Goal: Task Accomplishment & Management: Manage account settings

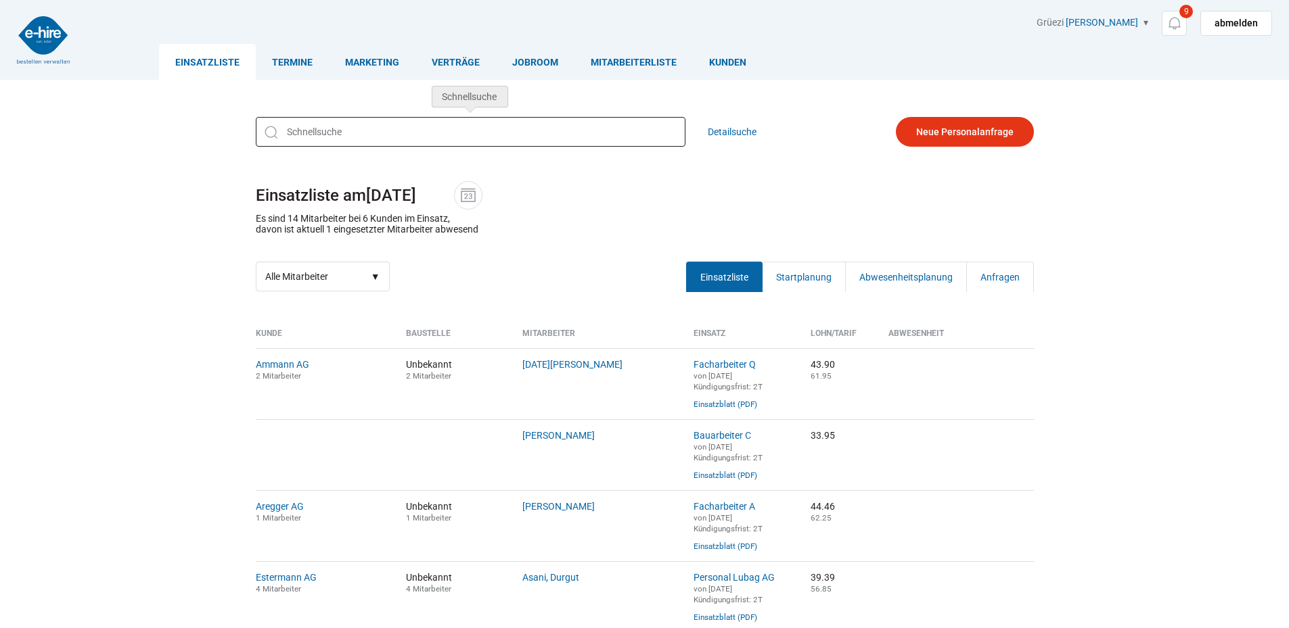
click at [442, 126] on input "text" at bounding box center [471, 132] width 430 height 30
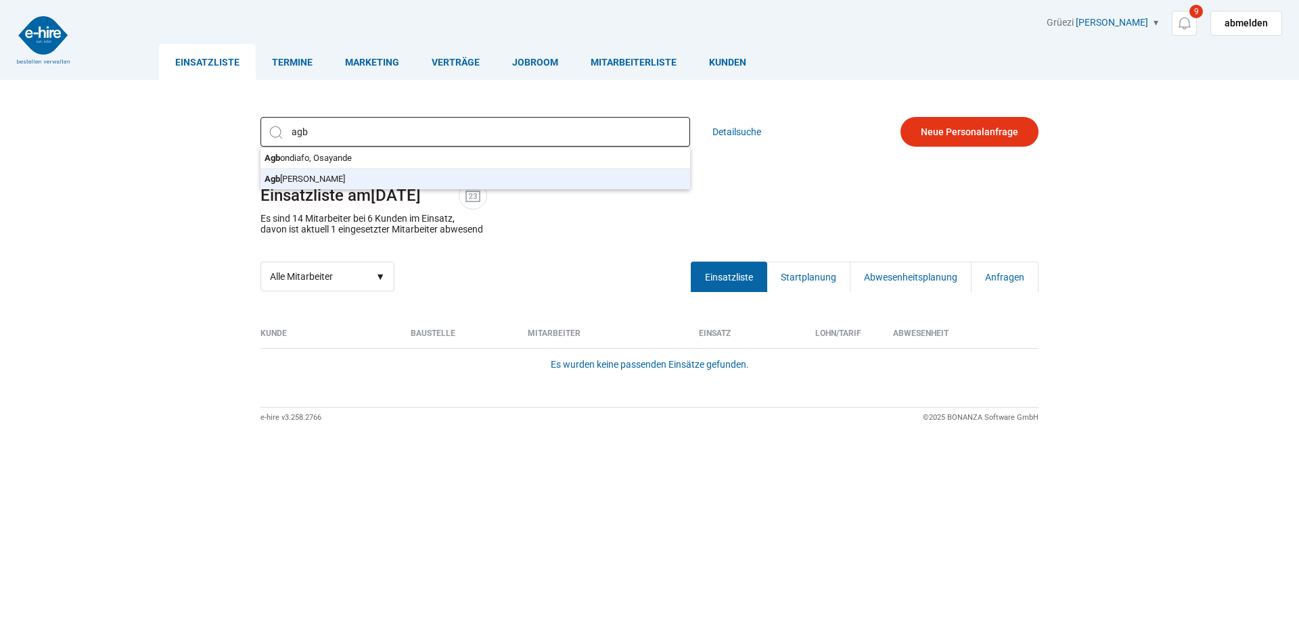
type input "Agbugui, Gabriel"
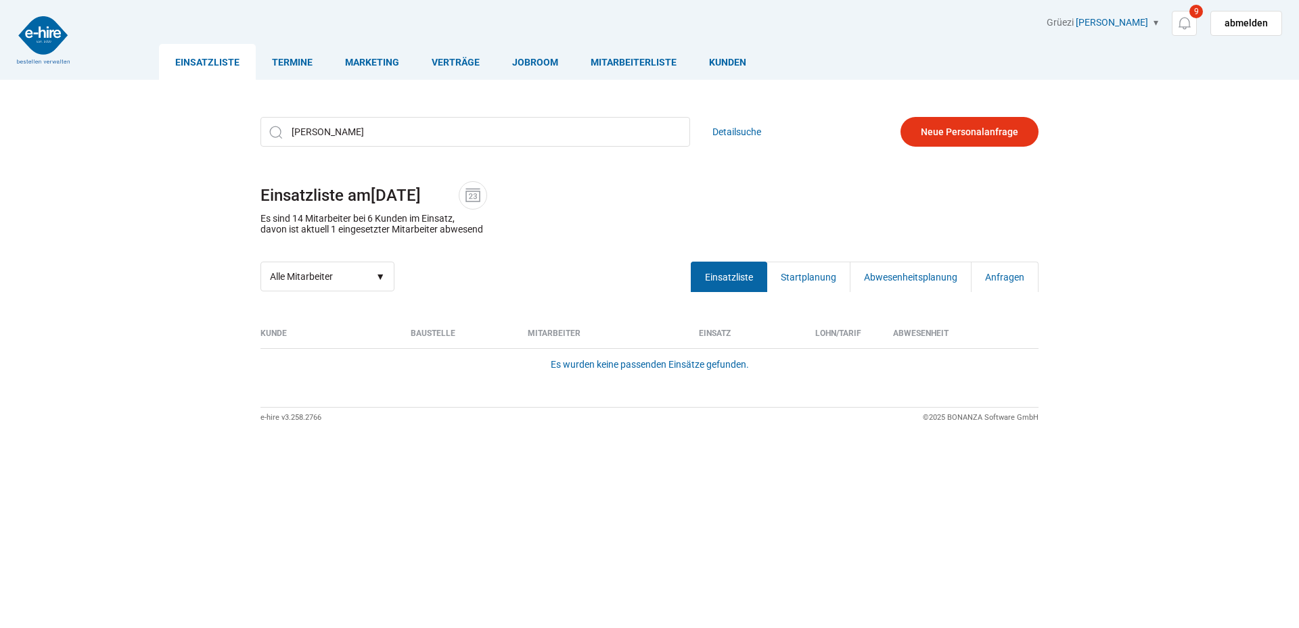
click at [373, 185] on div "Agbugui, Gabriel Agb ondiafo, Osayande Agb ugui, Gabriel Detailsuche Einsatzlis…" at bounding box center [650, 204] width 812 height 195
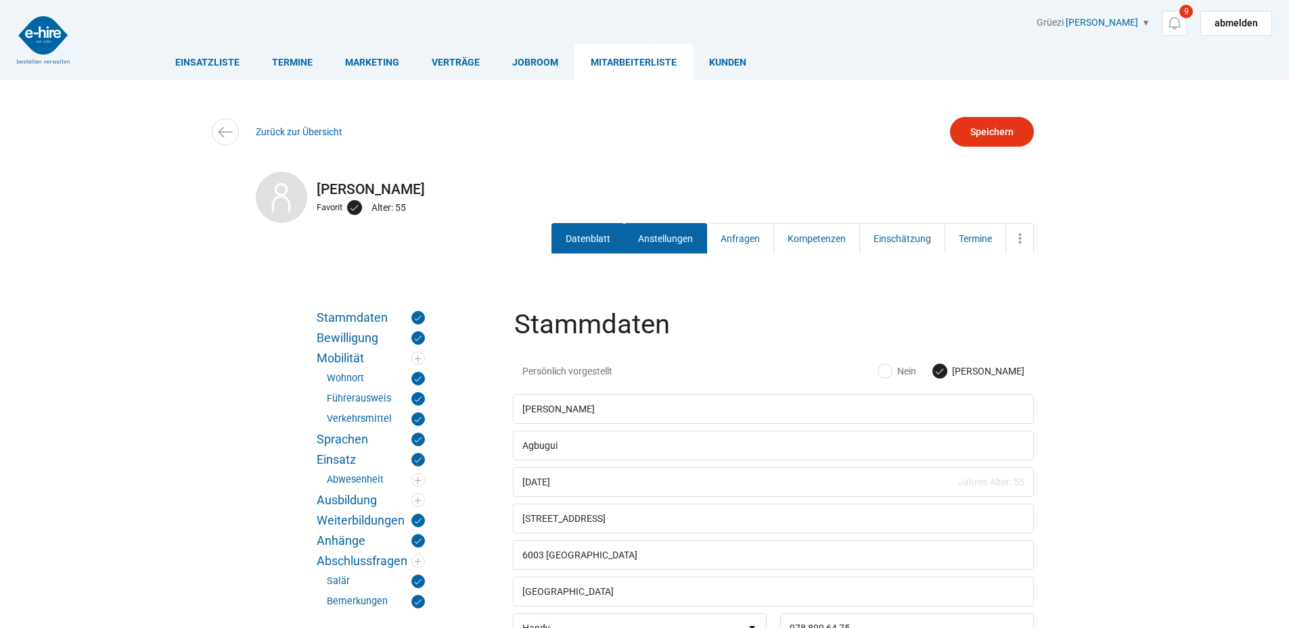
click at [638, 236] on link "Anstellungen" at bounding box center [665, 238] width 83 height 30
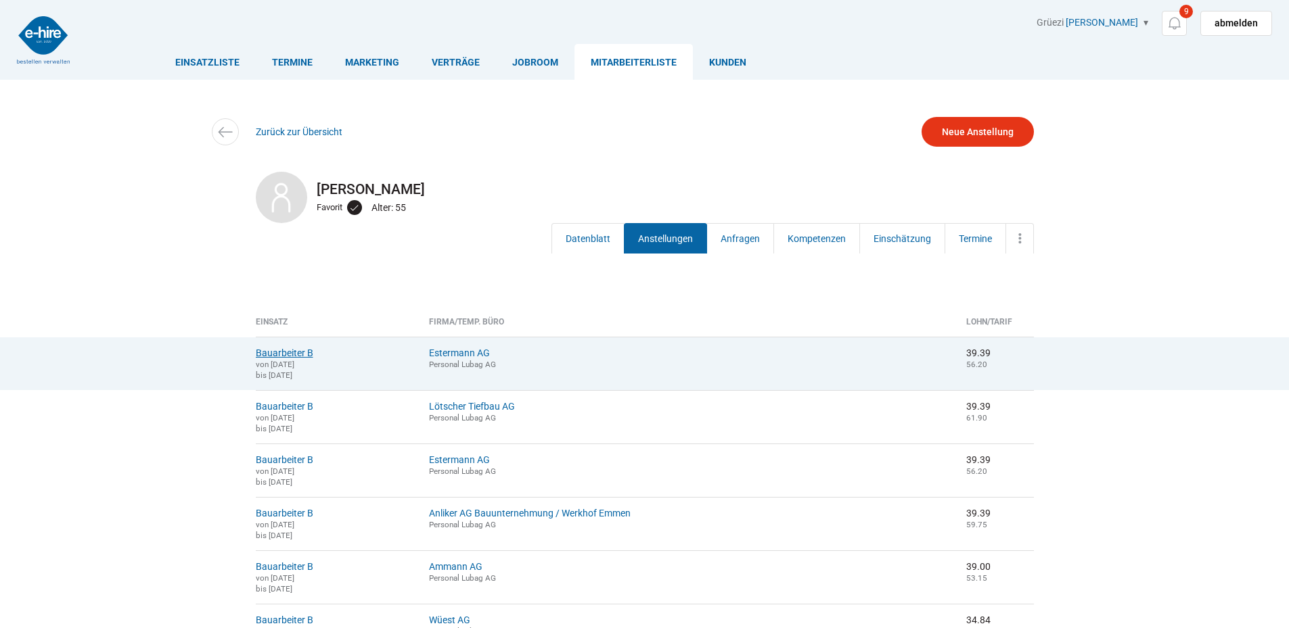
click at [271, 354] on link "Bauarbeiter B" at bounding box center [285, 353] width 58 height 11
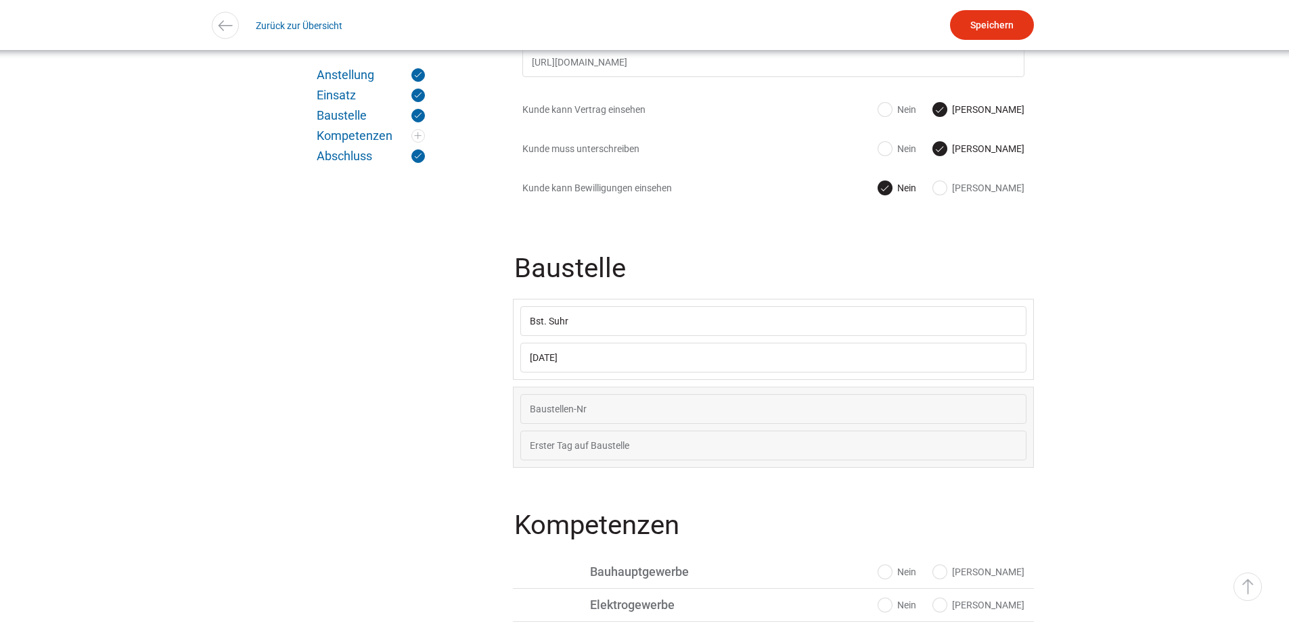
scroll to position [726, 0]
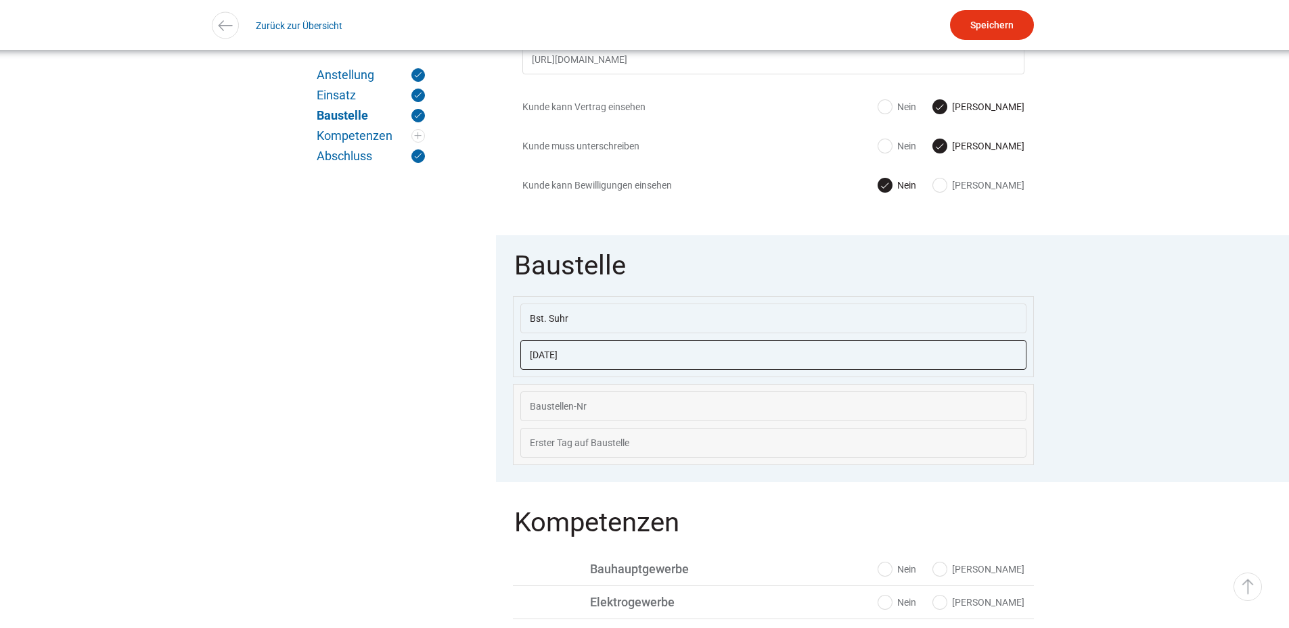
click at [696, 369] on input "11.08.2025" at bounding box center [773, 355] width 506 height 30
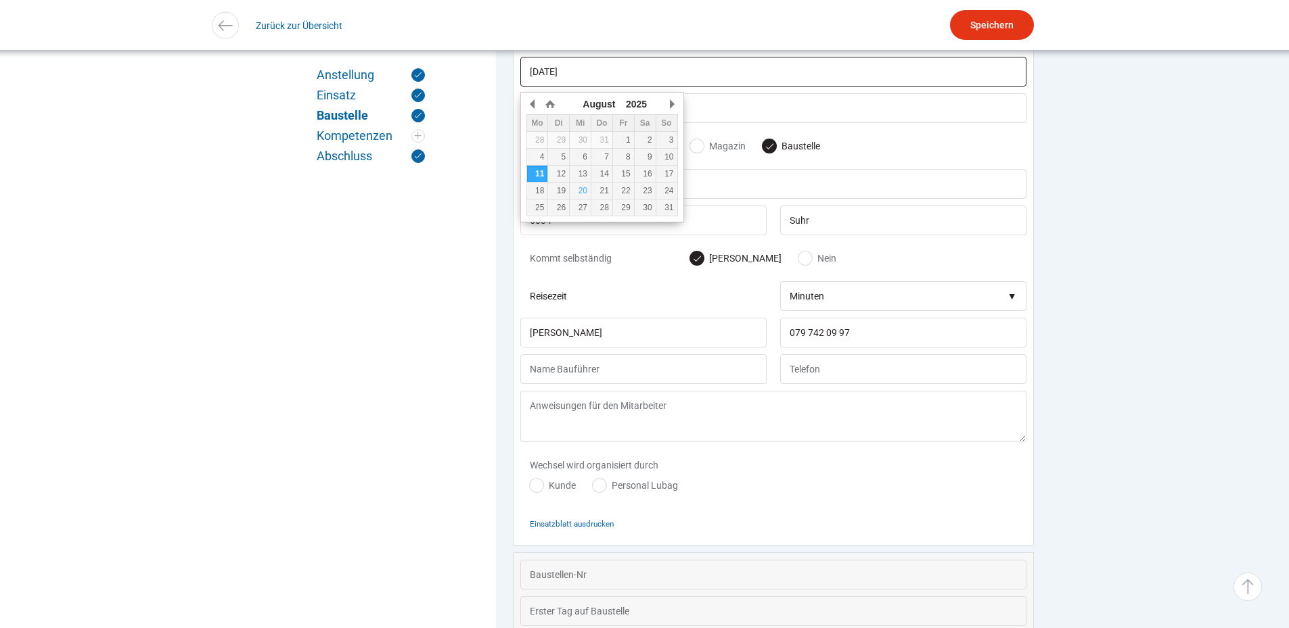
scroll to position [1020, 0]
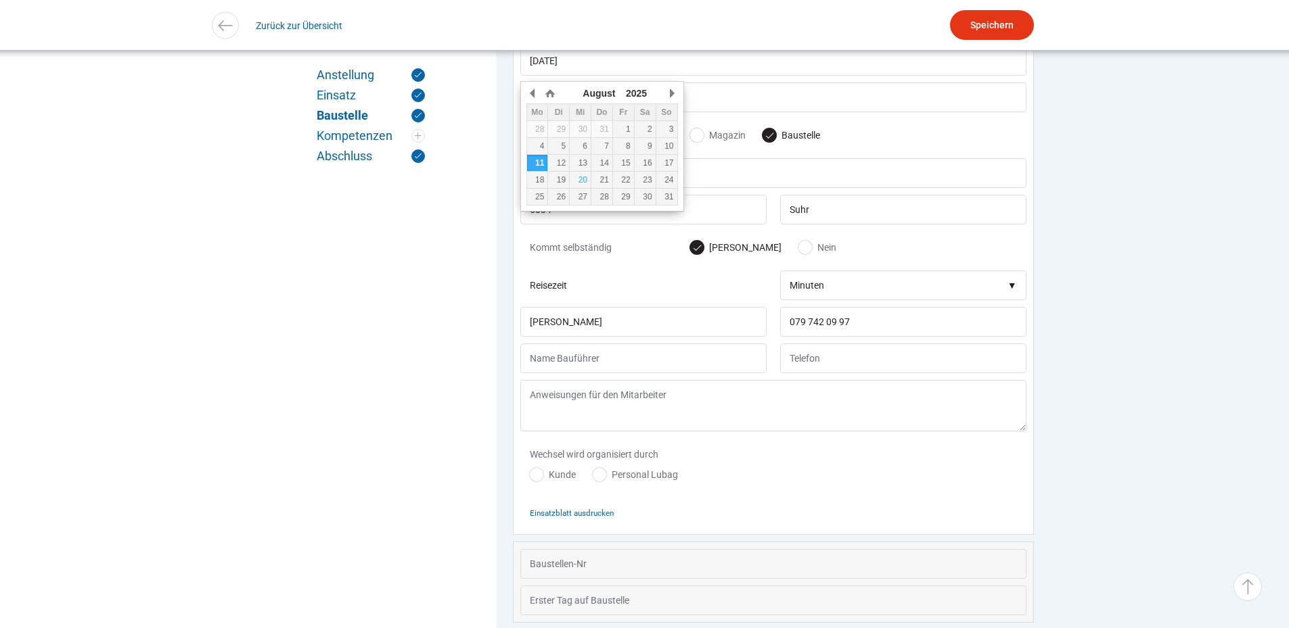
click at [381, 406] on div "Anstellung Einsatz Baustelle Kompetenzen Abschluss" at bounding box center [371, 357] width 142 height 714
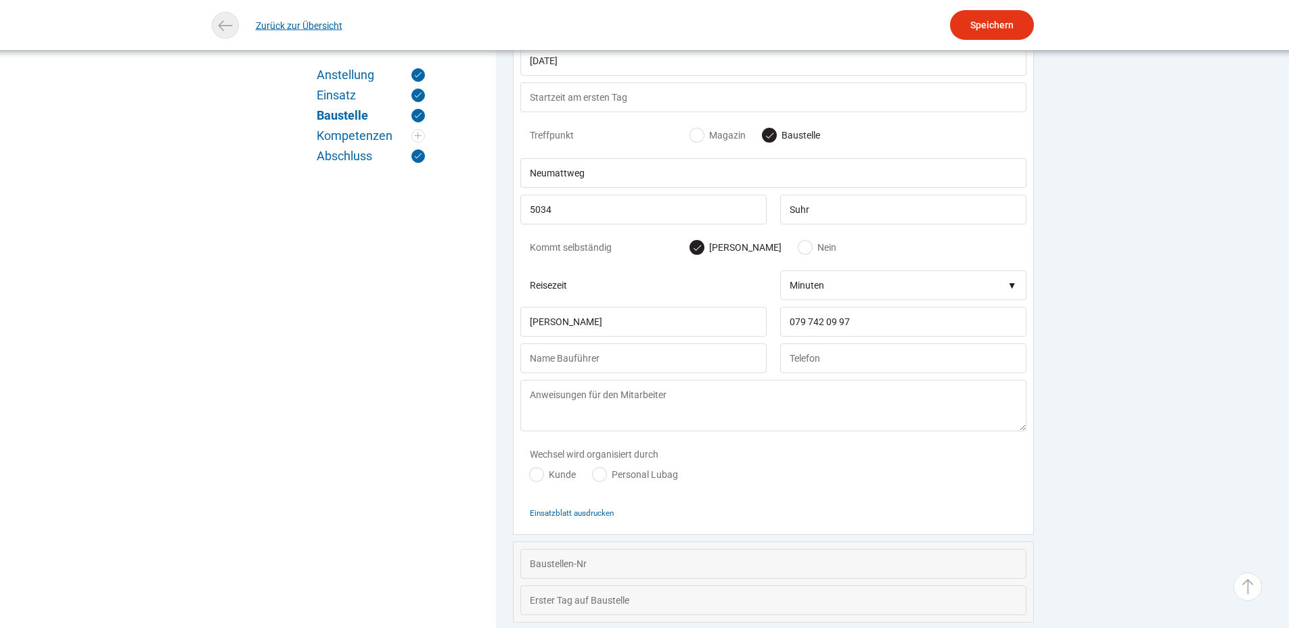
click at [227, 22] on img at bounding box center [225, 26] width 20 height 20
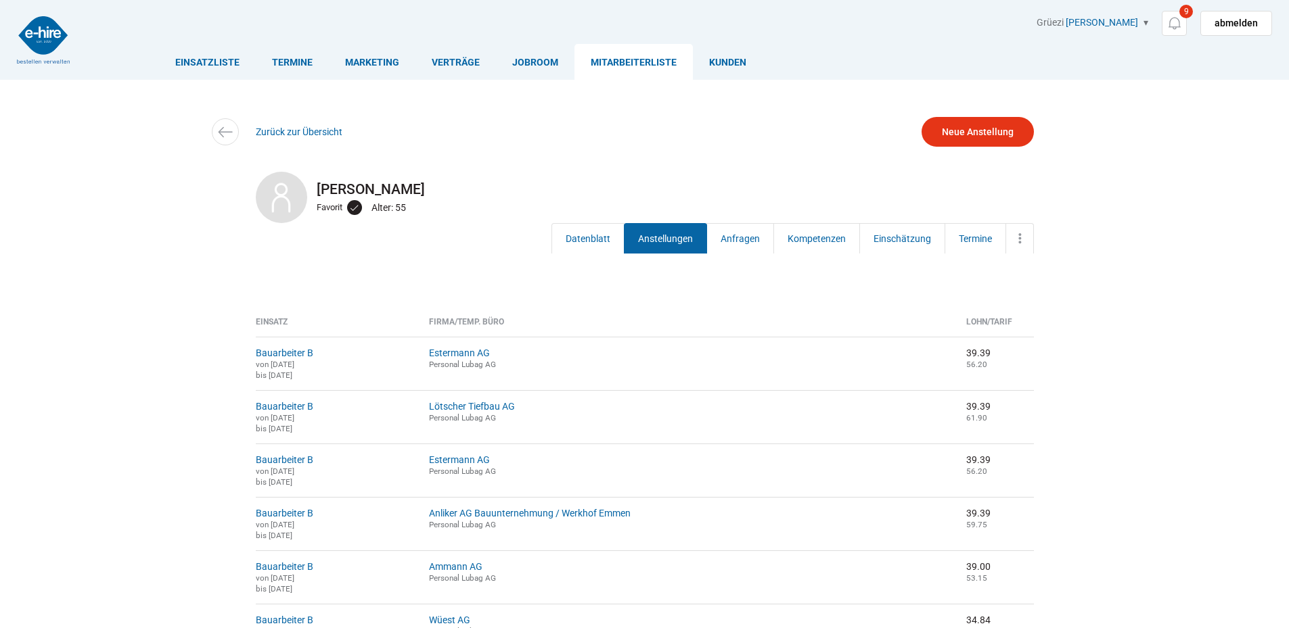
click at [49, 35] on img at bounding box center [43, 39] width 53 height 47
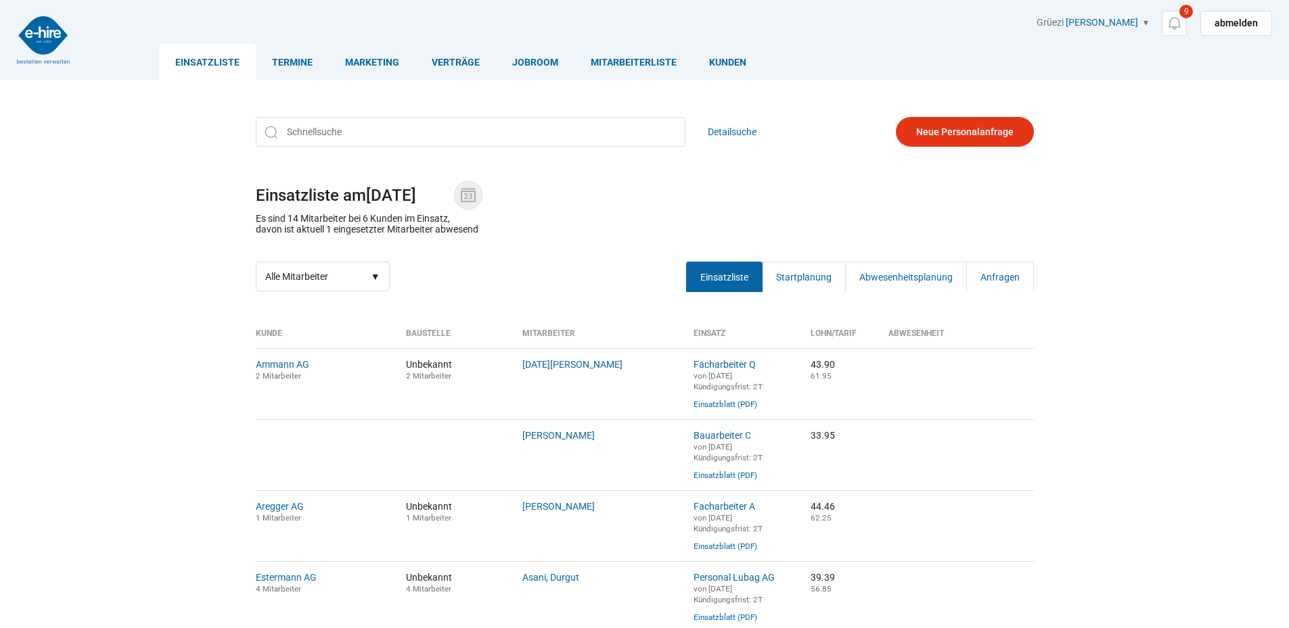
click at [469, 193] on img at bounding box center [468, 195] width 20 height 20
click at [454, 193] on input "[DATE]" at bounding box center [410, 195] width 88 height 19
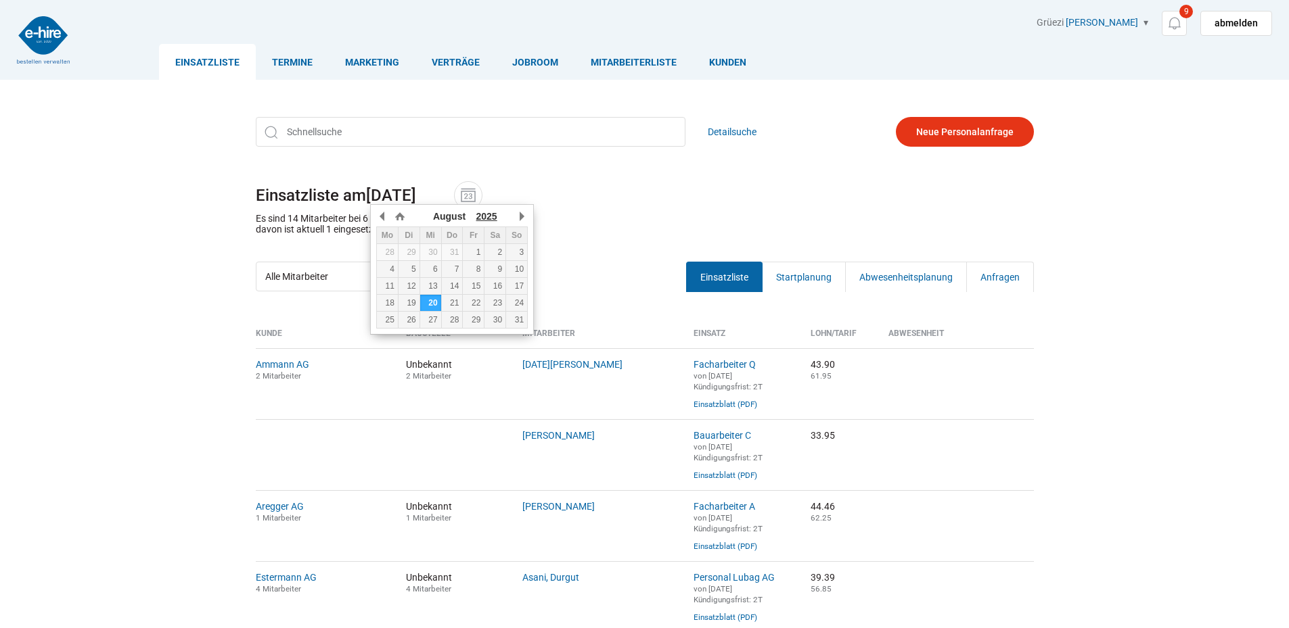
click at [480, 213] on span "2025" at bounding box center [486, 216] width 21 height 11
click at [384, 213] on button "button" at bounding box center [383, 216] width 14 height 20
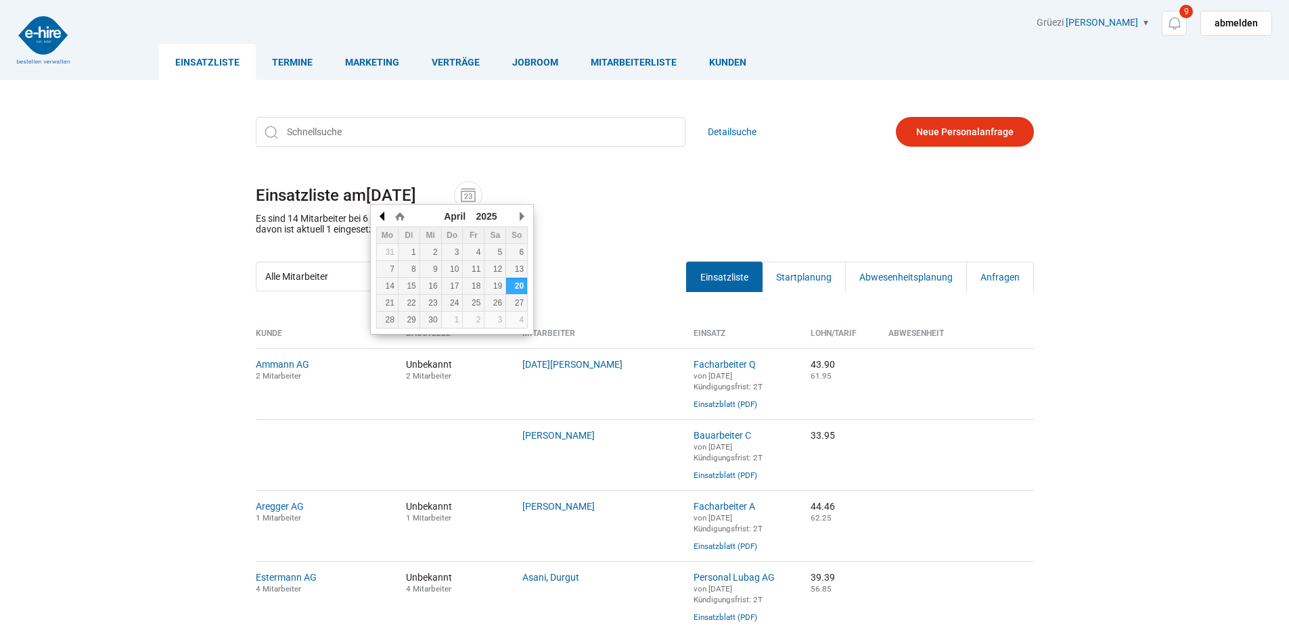
click at [384, 213] on button "button" at bounding box center [383, 216] width 14 height 20
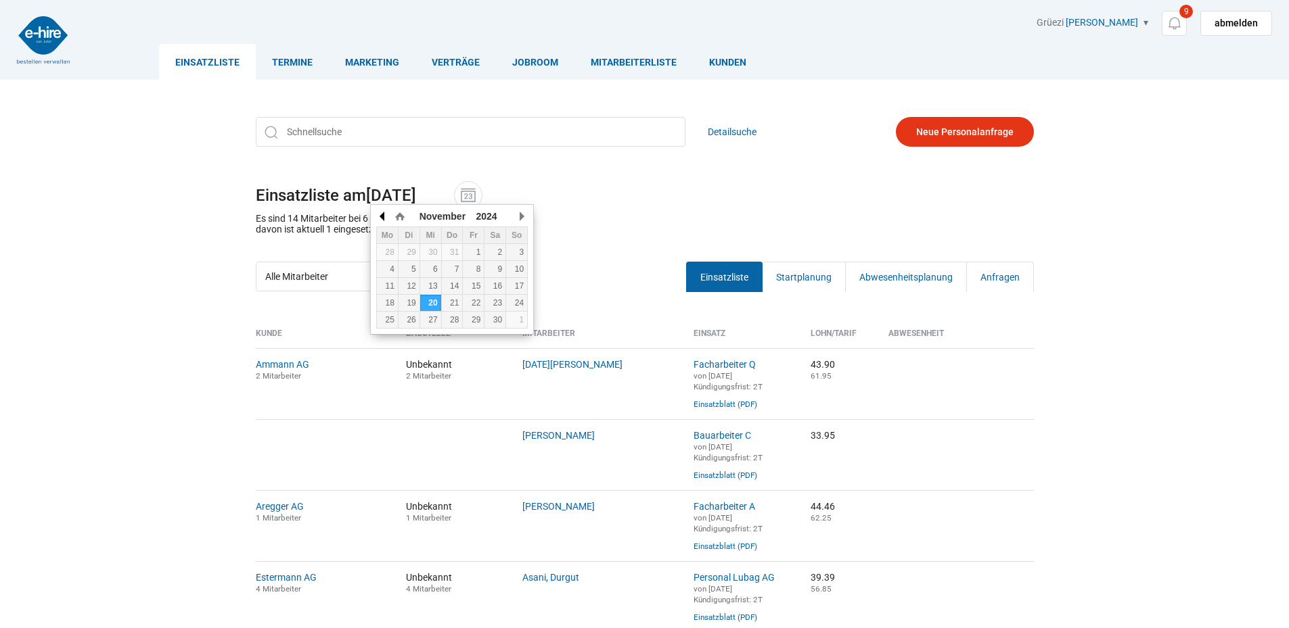
click at [384, 213] on button "button" at bounding box center [383, 216] width 14 height 20
click at [411, 296] on td "20" at bounding box center [409, 303] width 22 height 17
type input "20.08.2024"
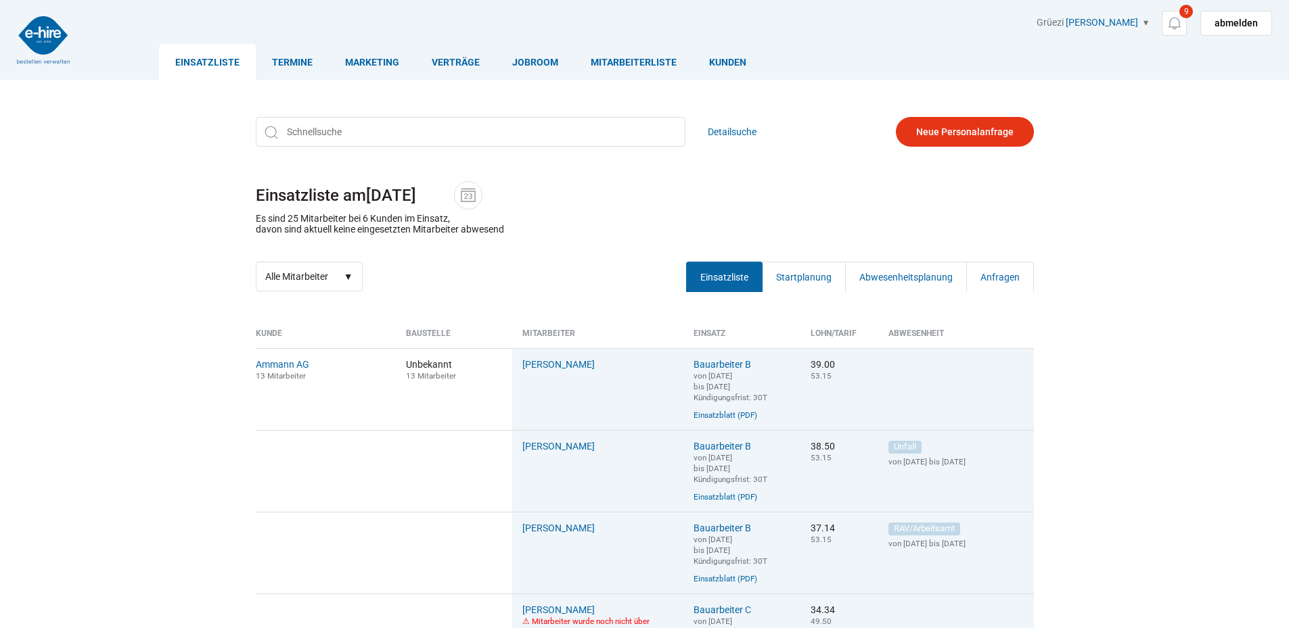
click at [36, 27] on img at bounding box center [43, 39] width 53 height 47
